Goal: Book appointment/travel/reservation

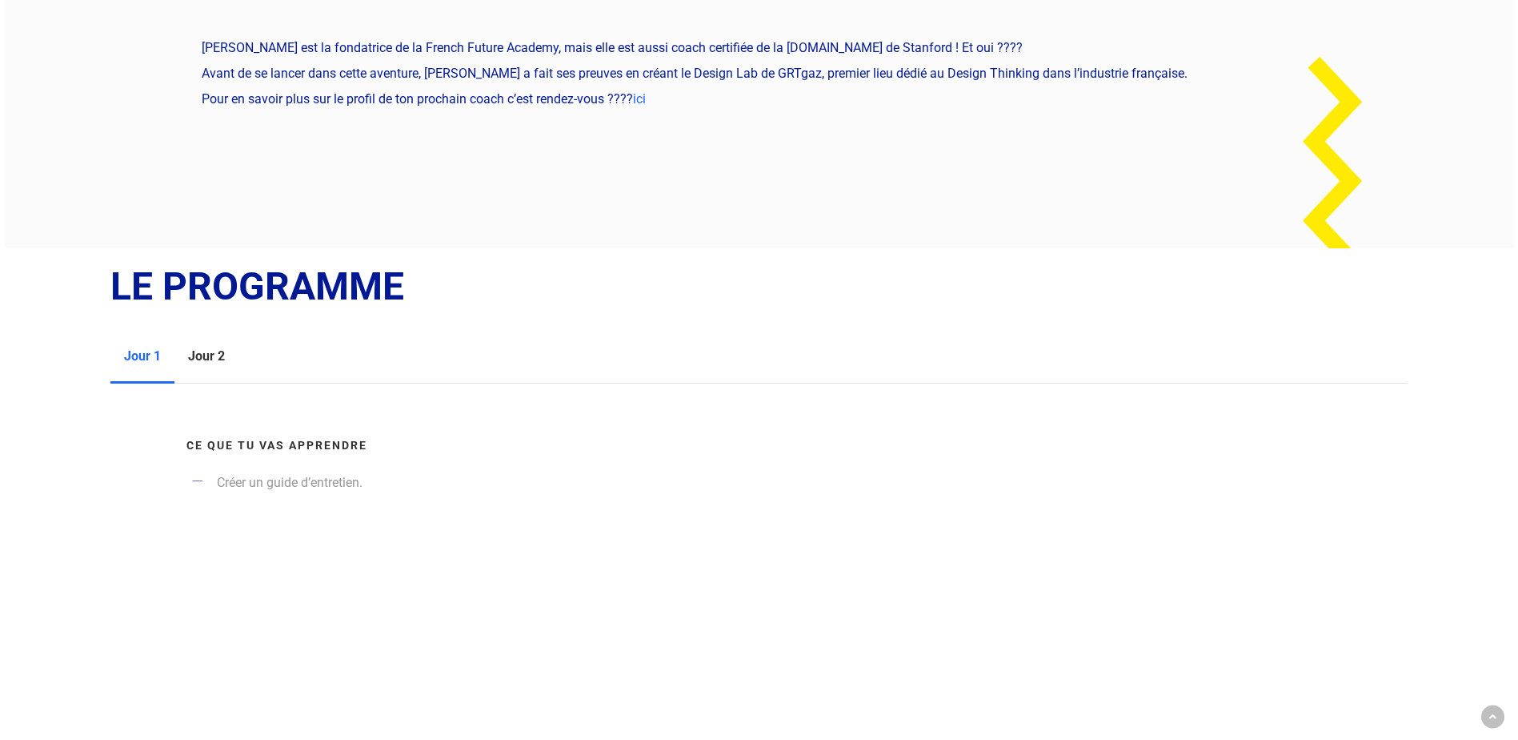
scroll to position [1484, 0]
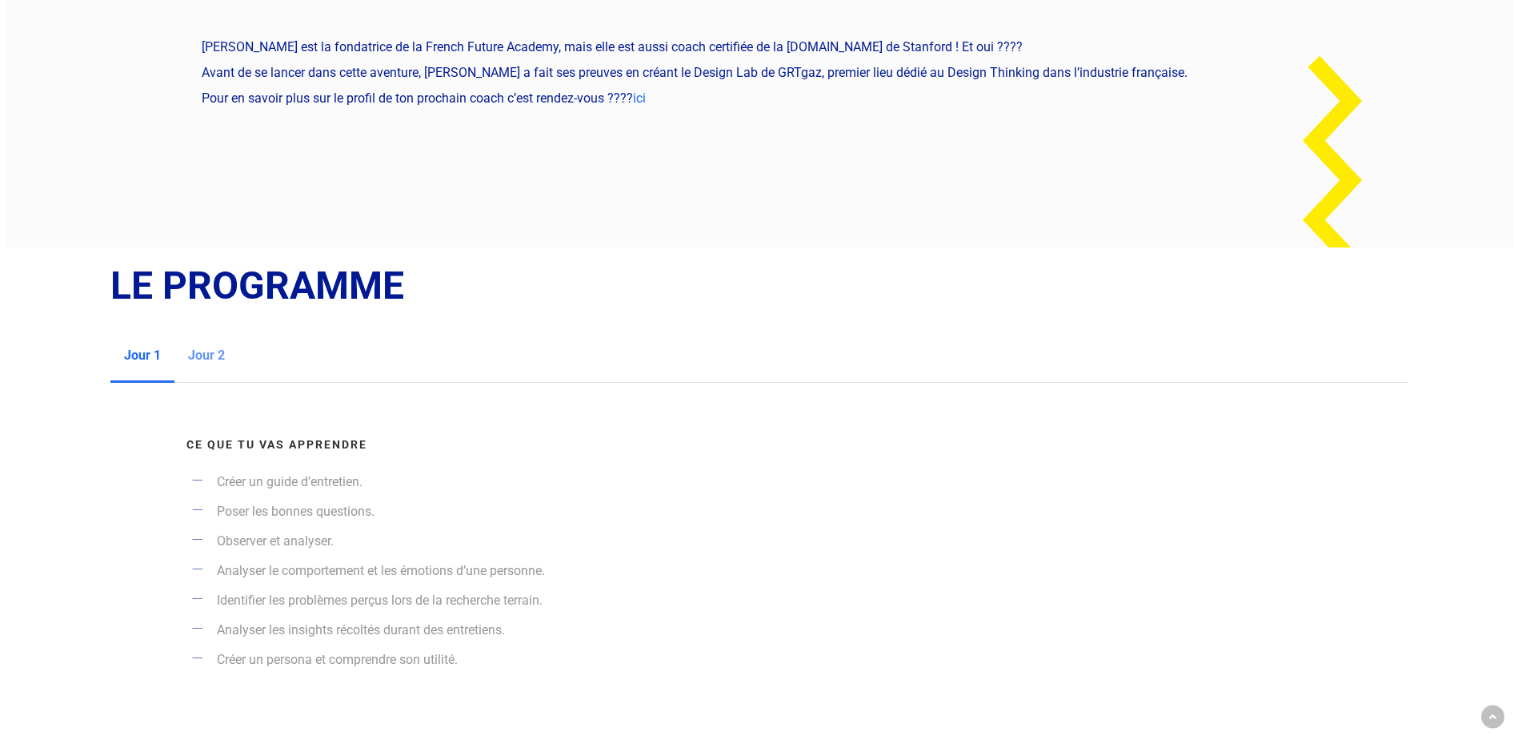
click at [193, 347] on span "Jour 2" at bounding box center [206, 354] width 37 height 15
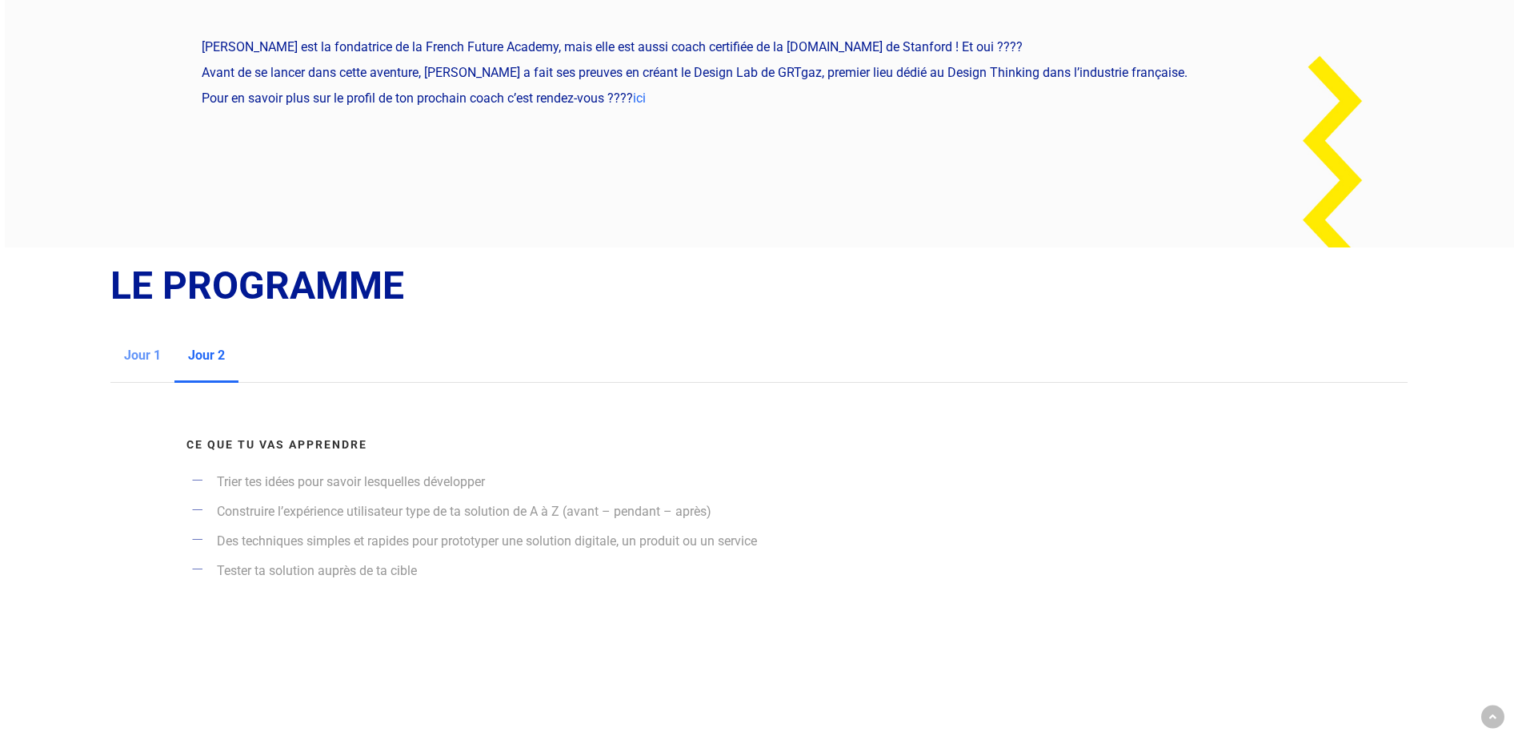
click at [141, 347] on span "Jour 1" at bounding box center [142, 354] width 37 height 15
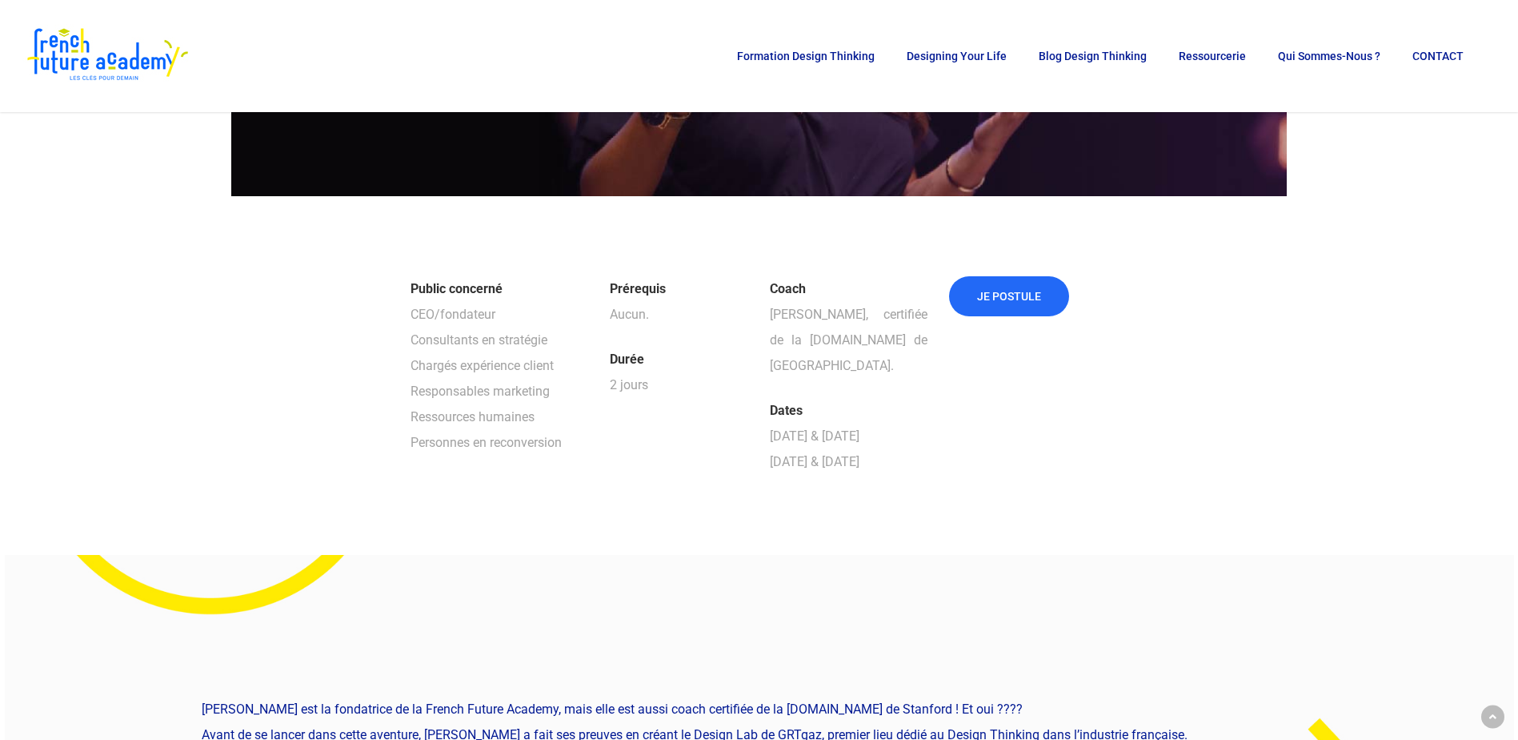
scroll to position [656, 0]
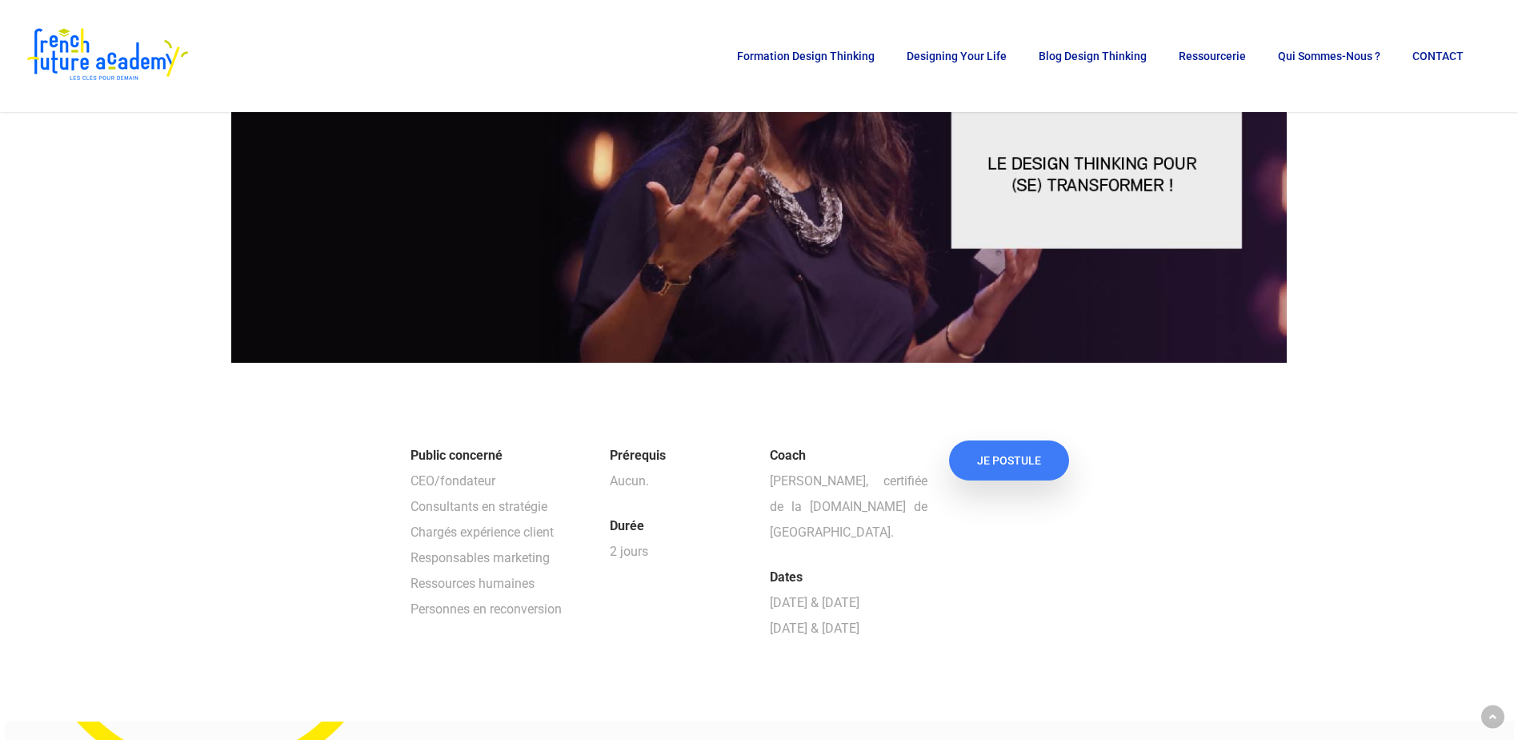
click at [1014, 468] on span "JE POSTULE" at bounding box center [1009, 460] width 64 height 16
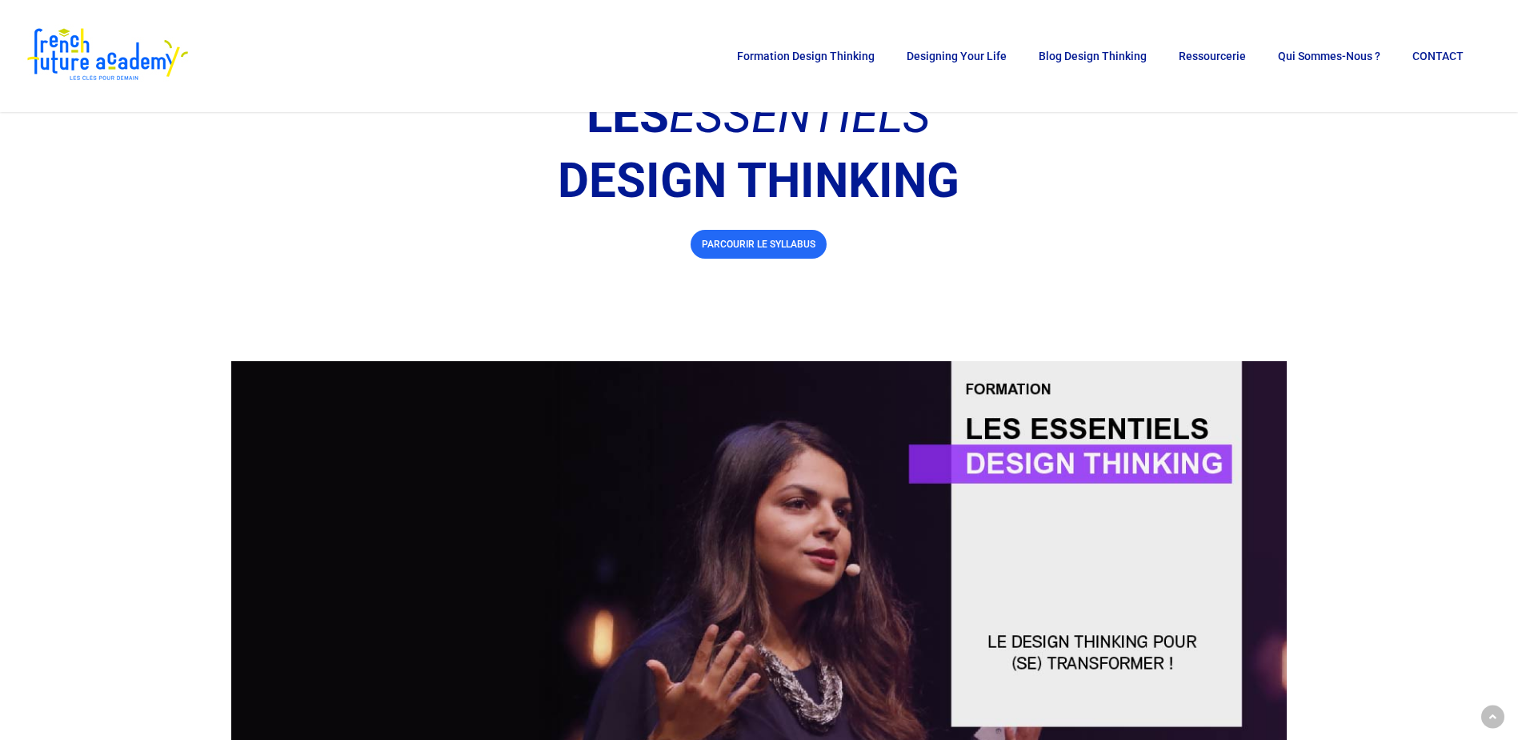
scroll to position [0, 0]
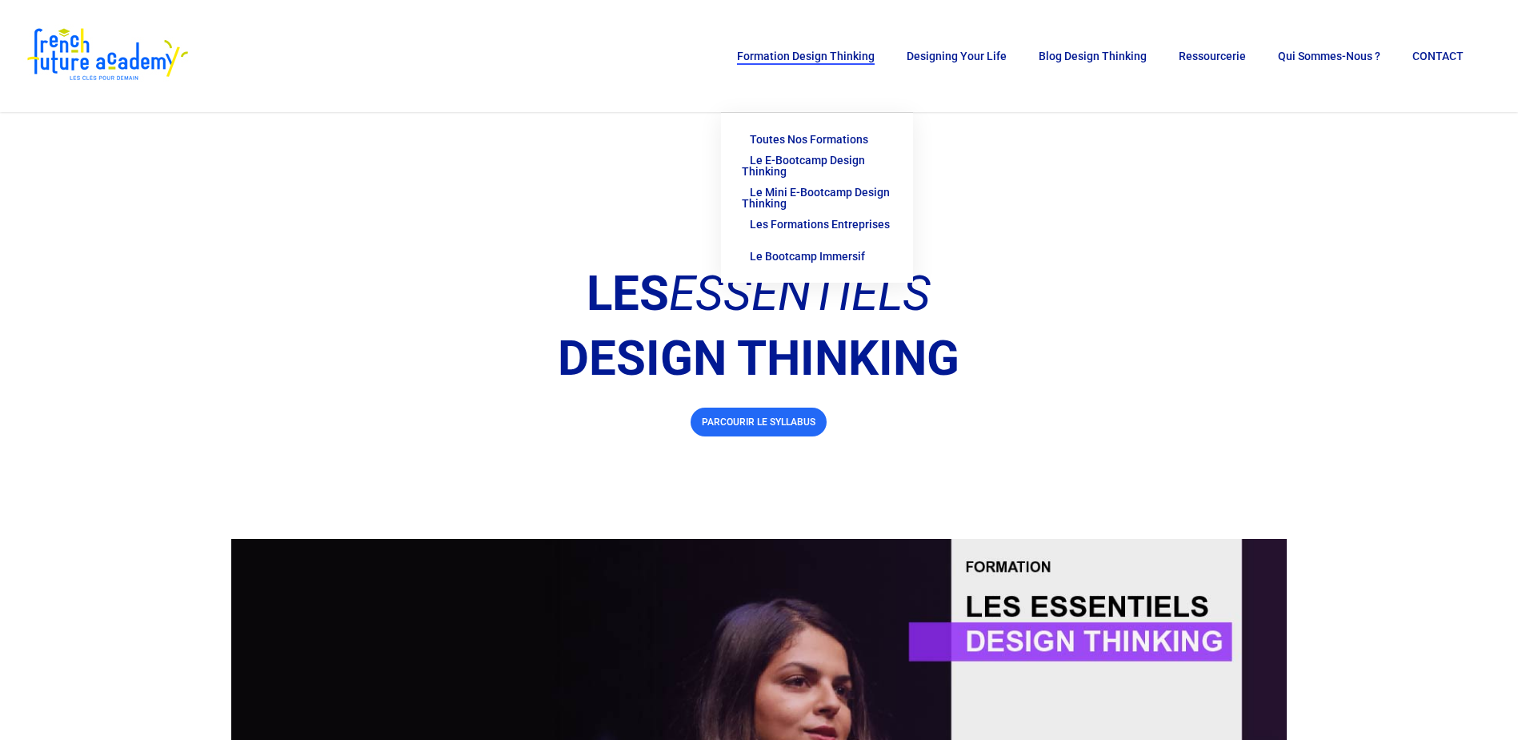
click at [781, 224] on span "Les Formations Entreprises" at bounding box center [820, 224] width 140 height 13
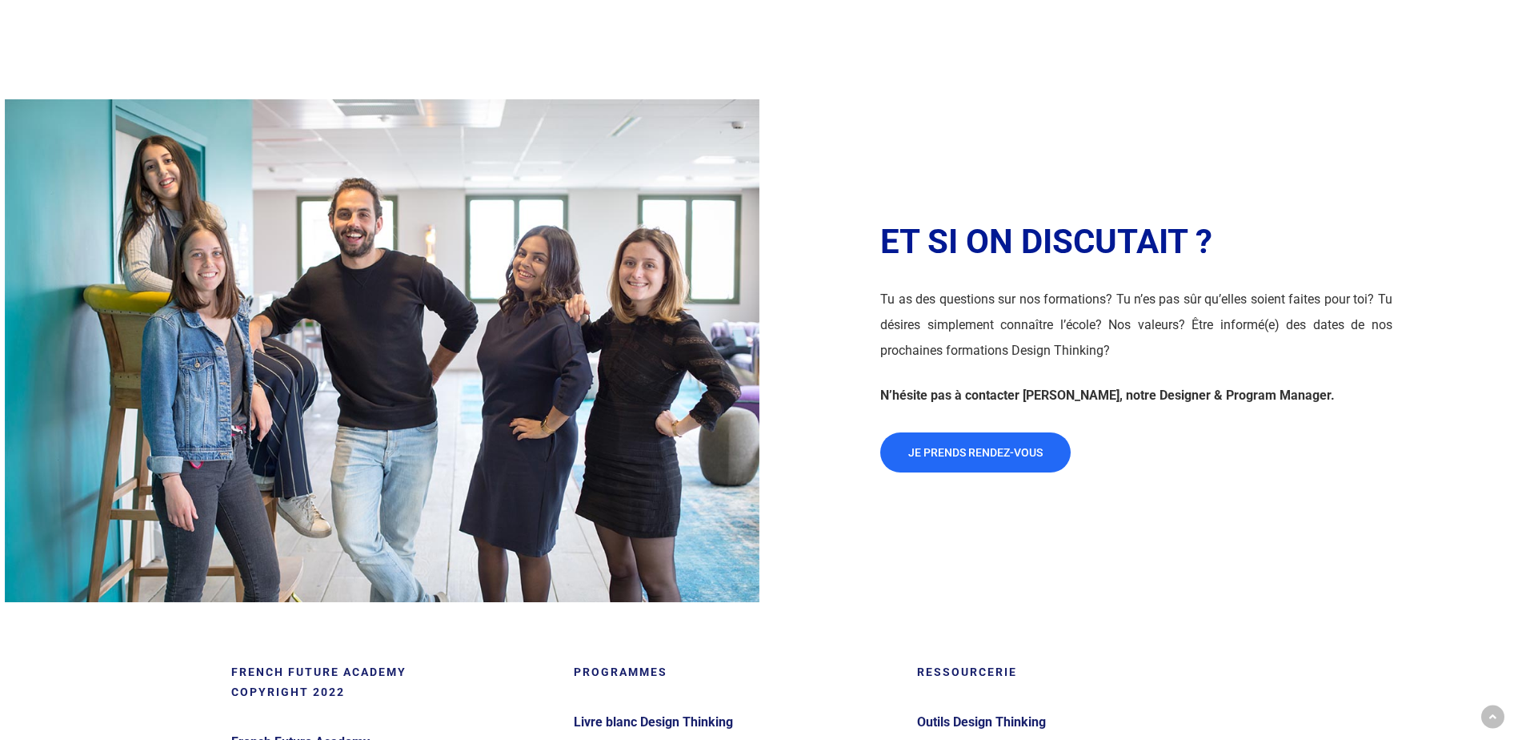
scroll to position [2292, 0]
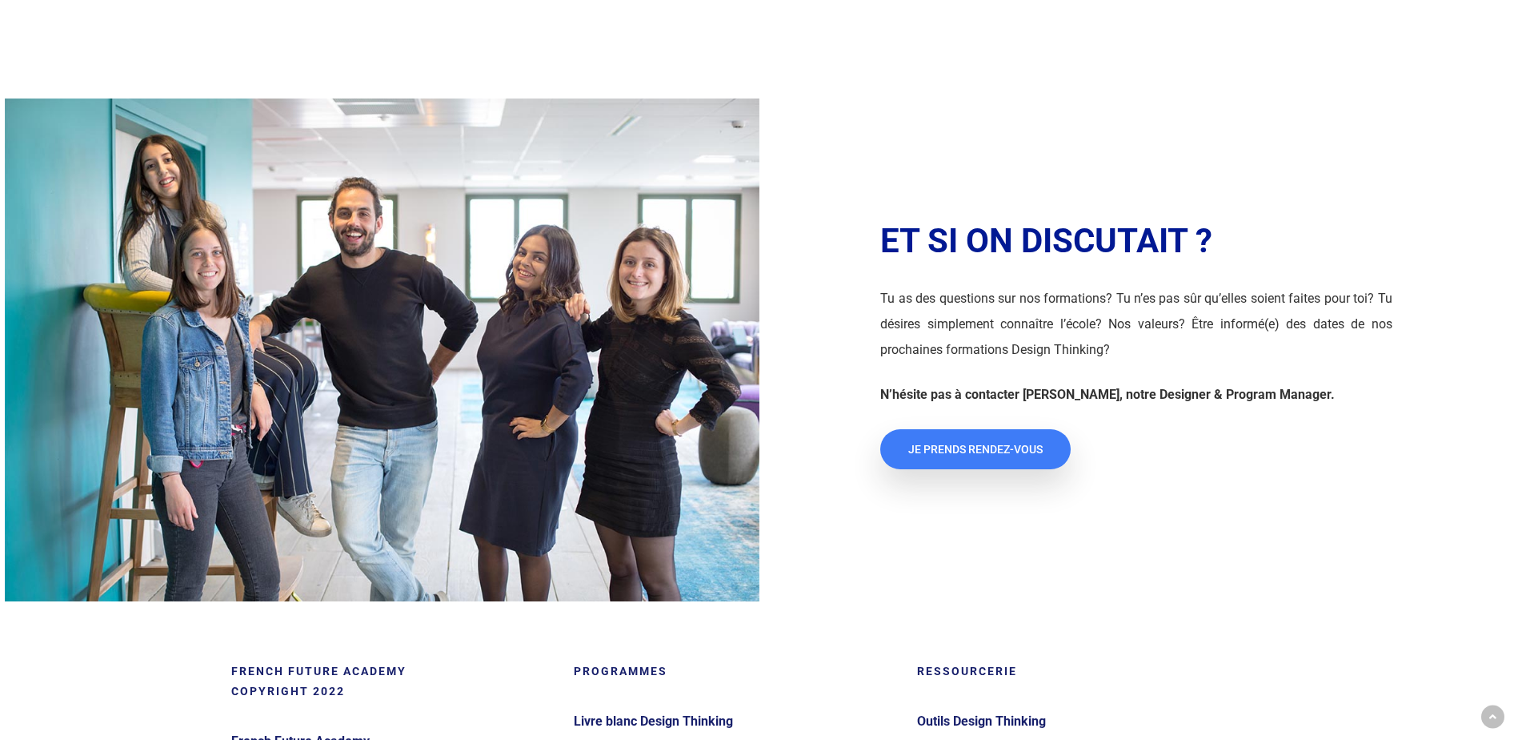
click at [987, 442] on span "JE PRENDS RENDEZ-VOUS" at bounding box center [975, 449] width 134 height 16
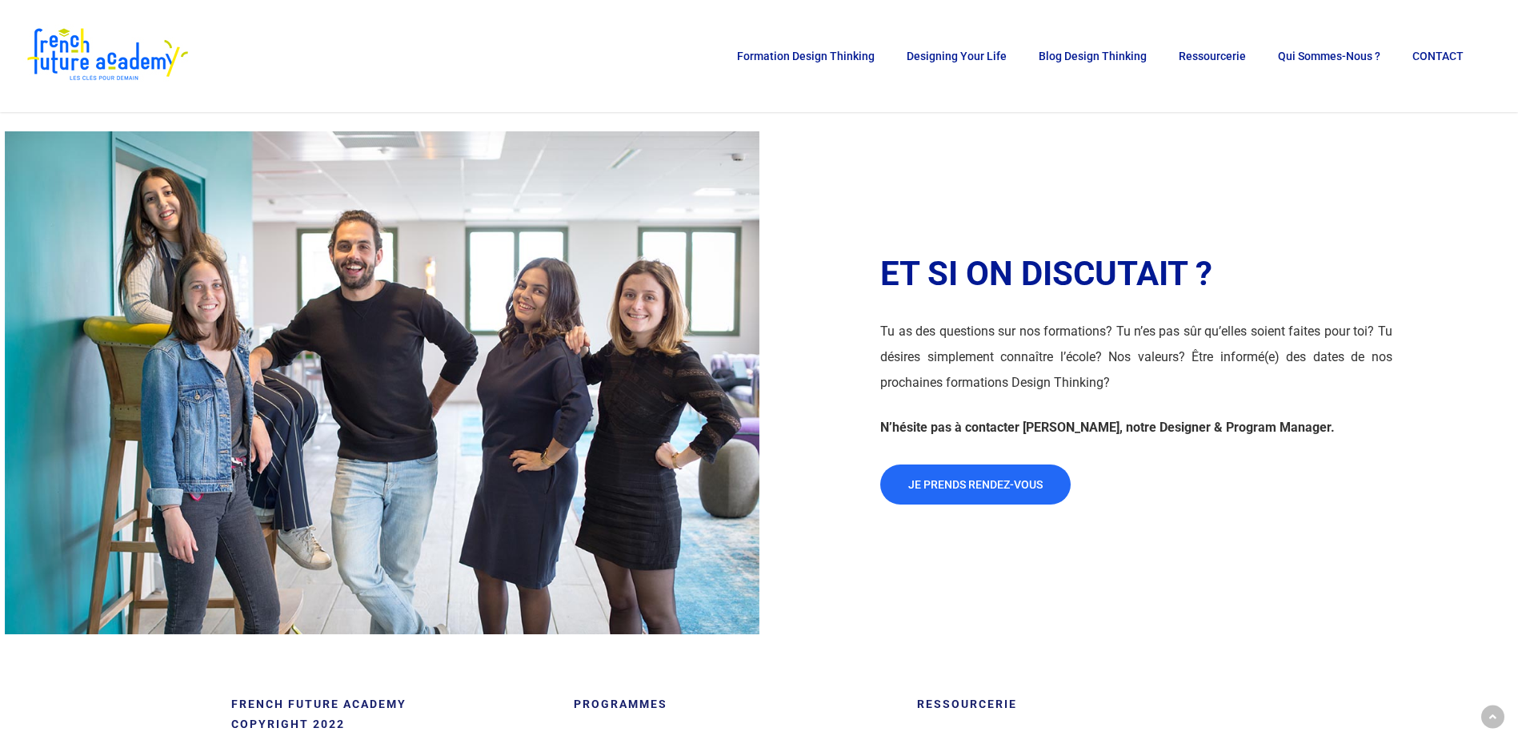
scroll to position [2259, 0]
click at [924, 475] on span "JE PRENDS RENDEZ-VOUS" at bounding box center [975, 483] width 134 height 16
